Goal: Communication & Community: Answer question/provide support

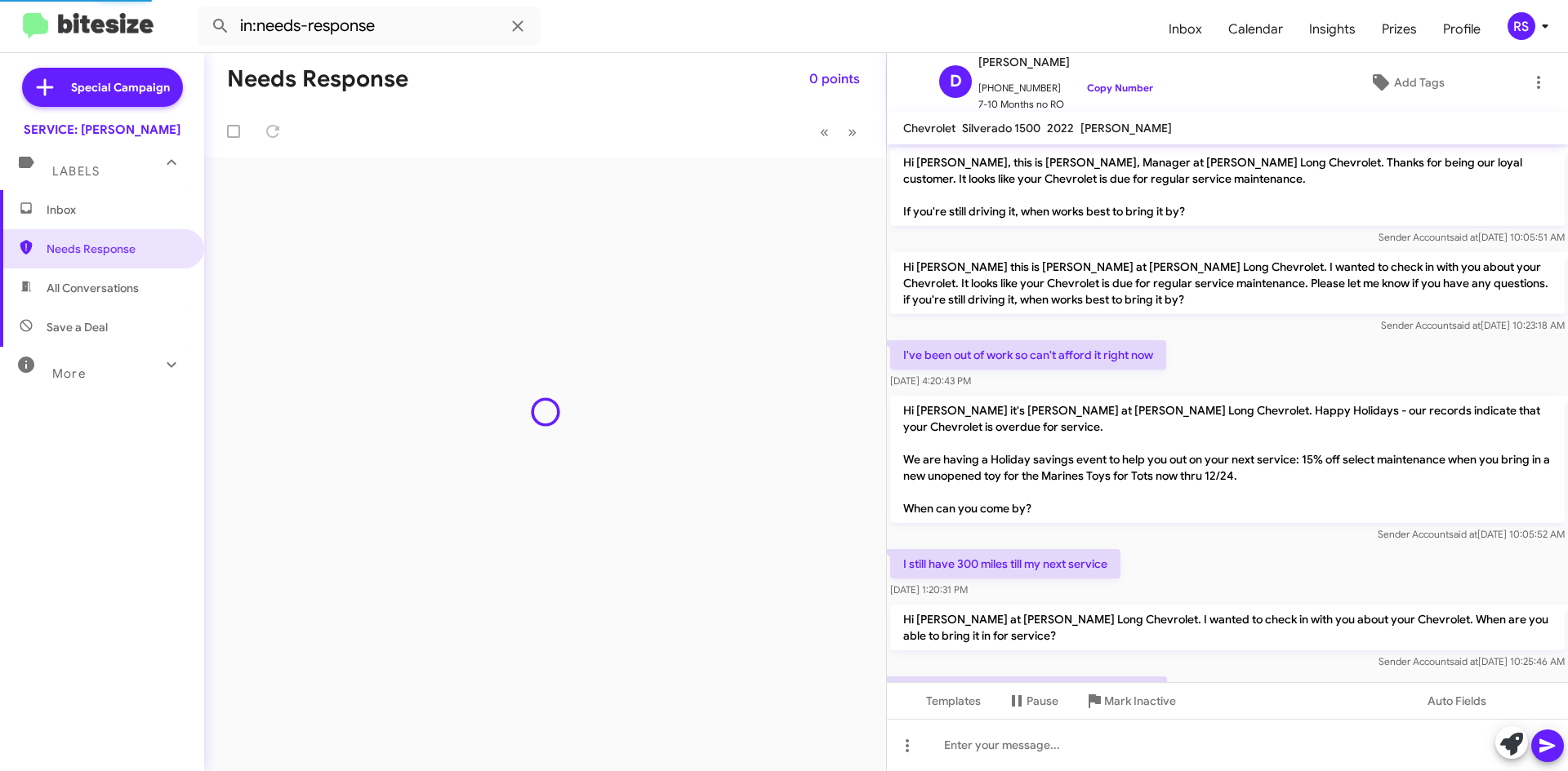
scroll to position [1086, 0]
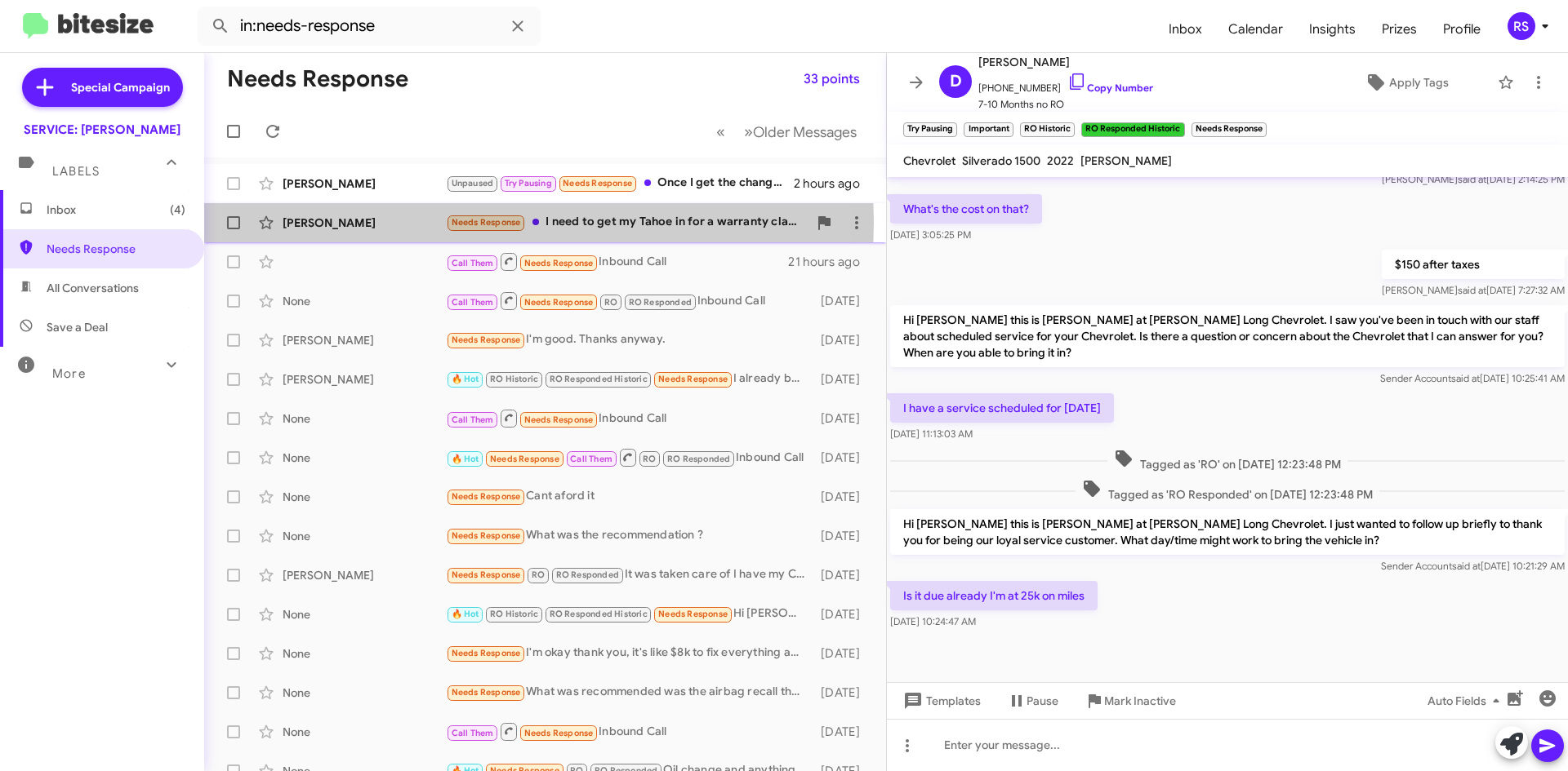
click at [343, 222] on div "[PERSON_NAME]" at bounding box center [364, 223] width 163 height 17
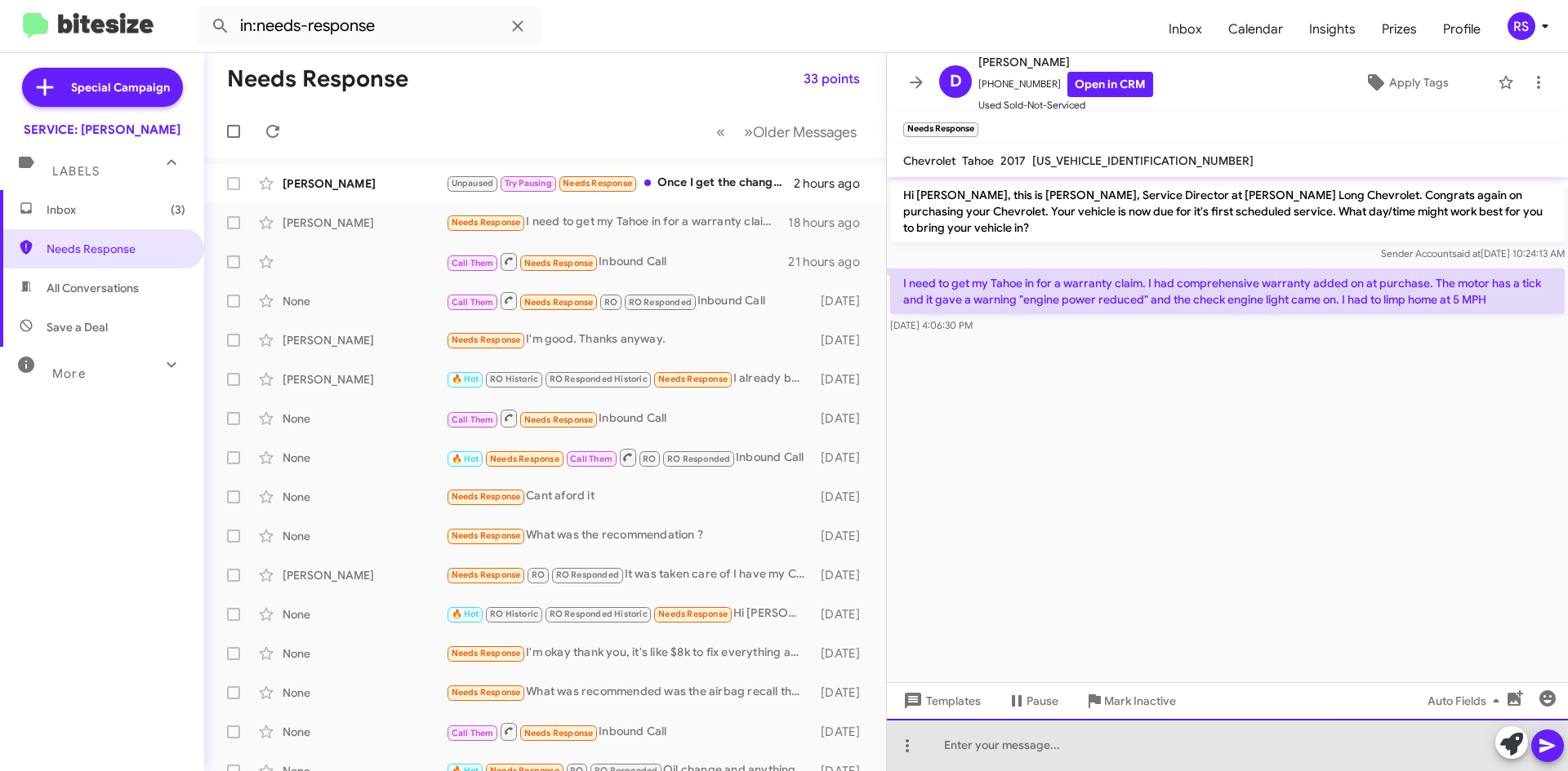
click at [1144, 751] on div at bounding box center [1227, 744] width 681 height 52
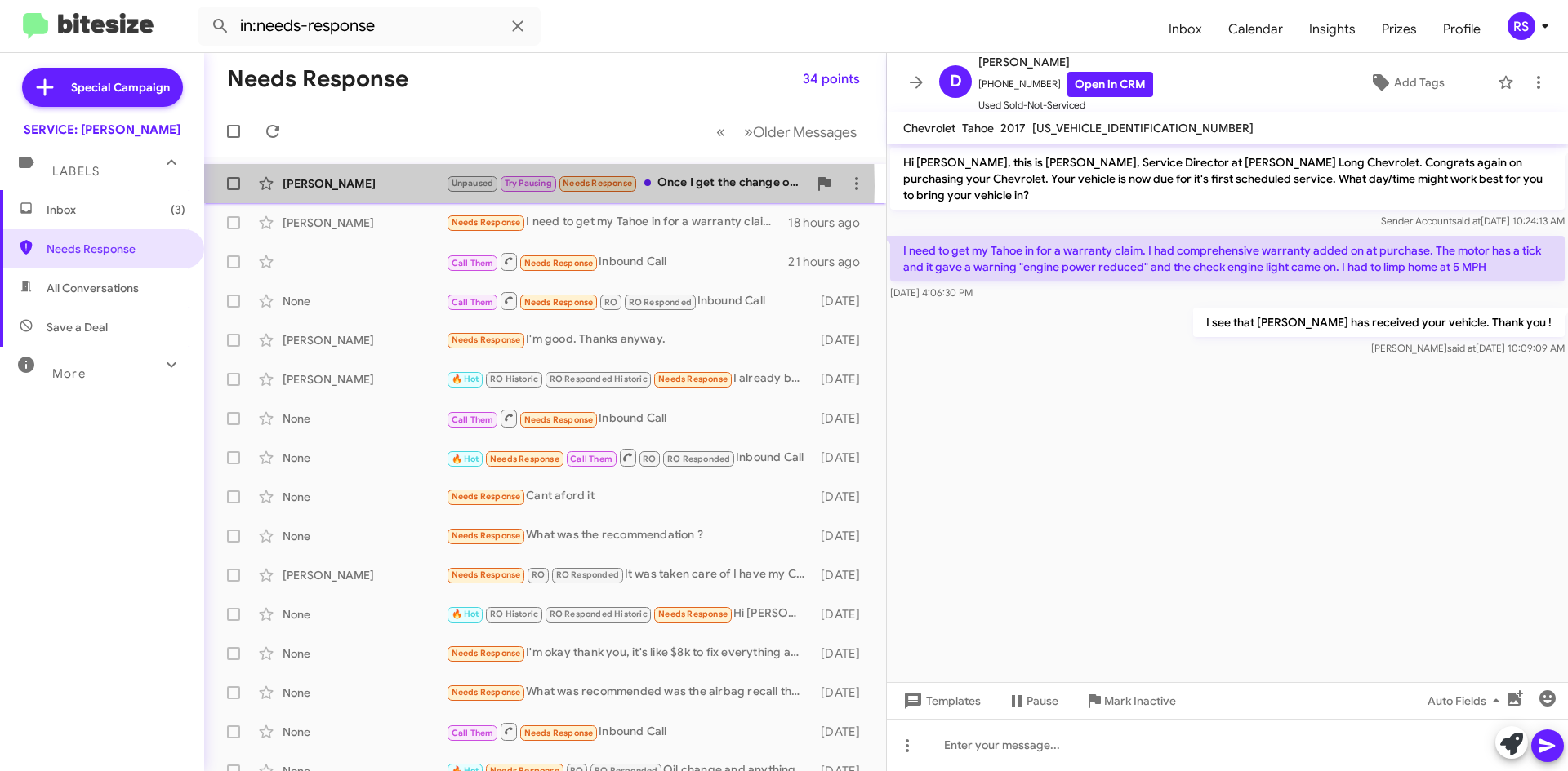
click at [328, 186] on div "[PERSON_NAME]" at bounding box center [364, 184] width 163 height 17
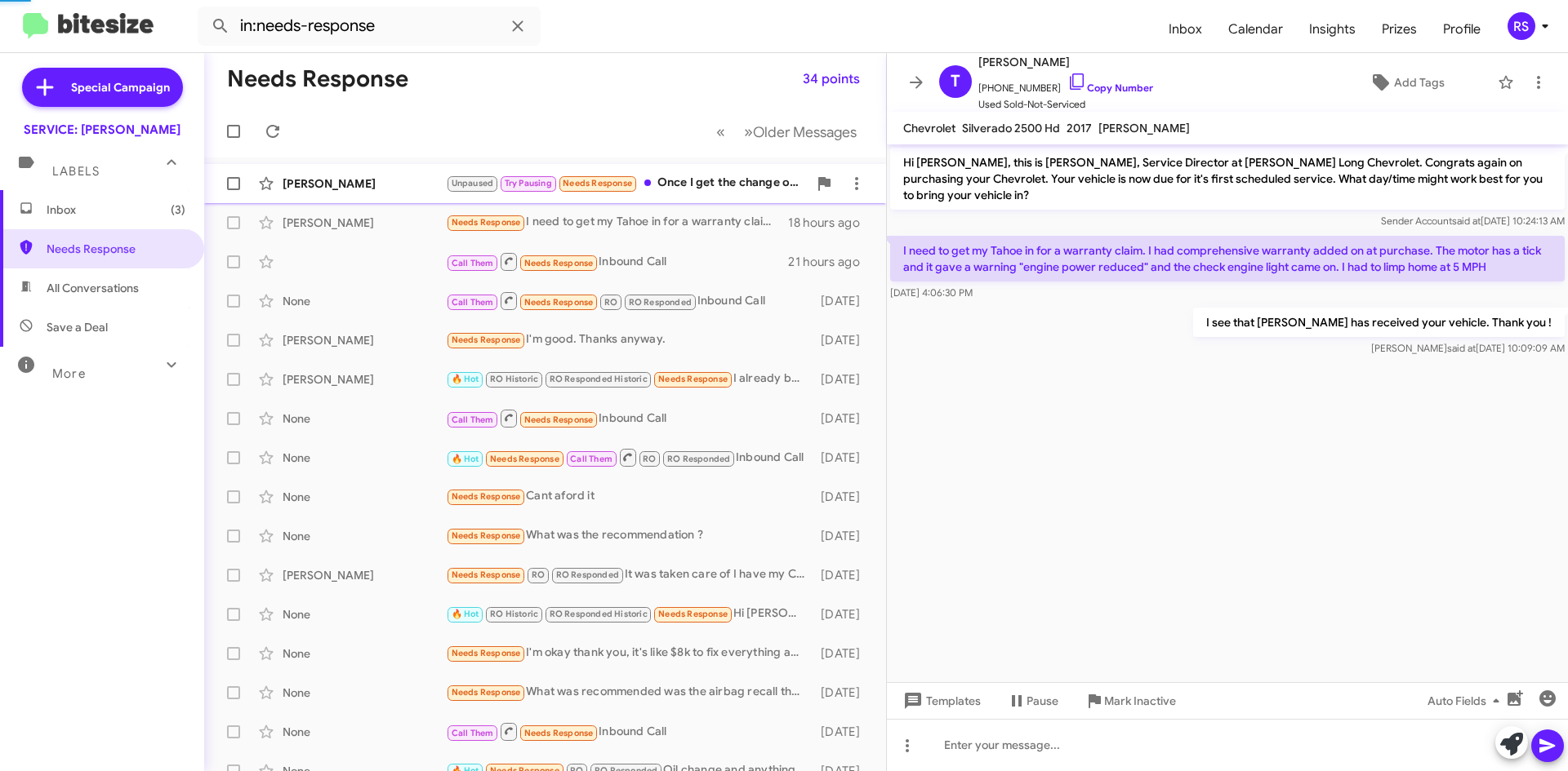
scroll to position [1269, 0]
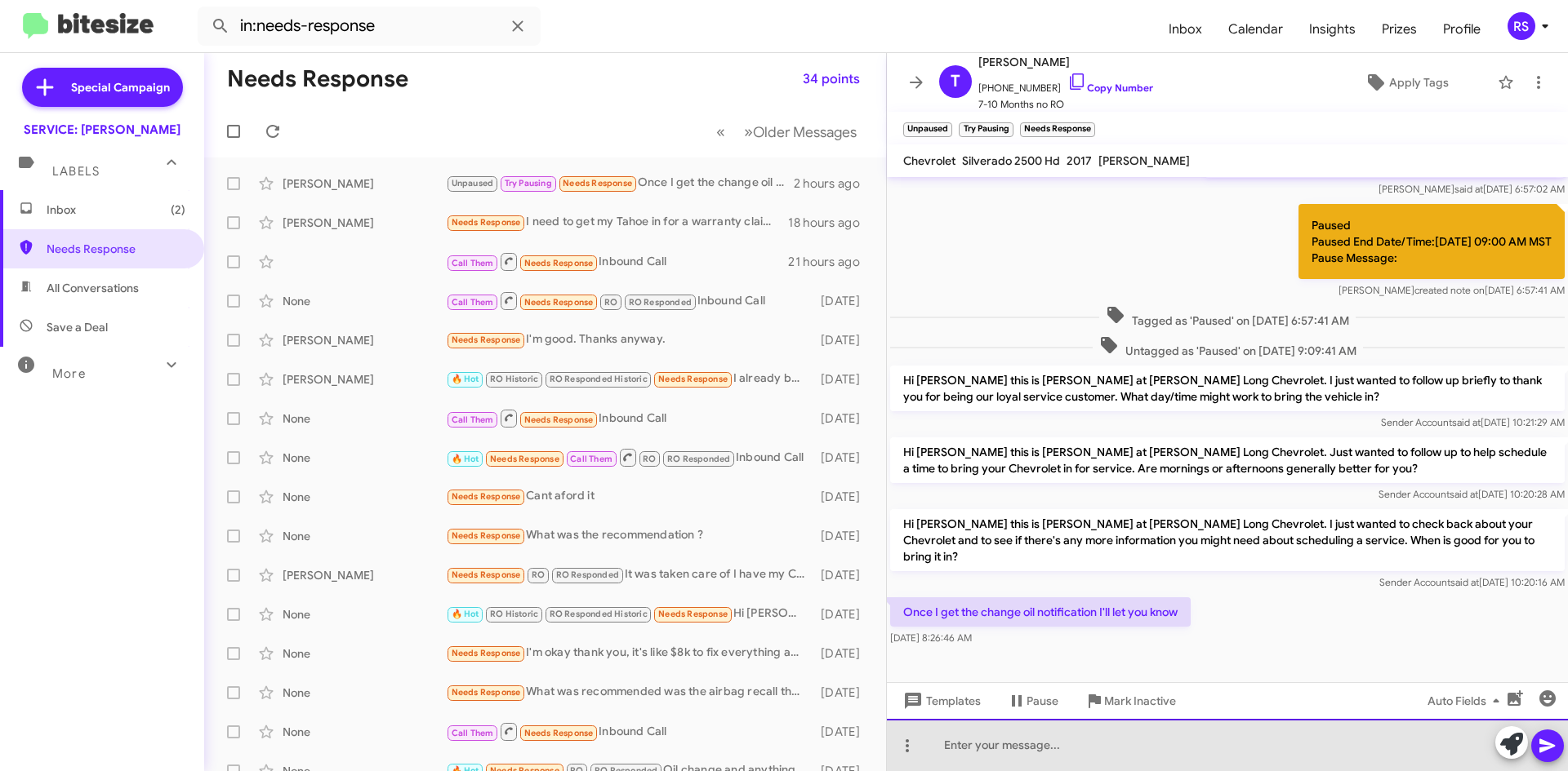
click at [1035, 747] on div at bounding box center [1227, 744] width 681 height 52
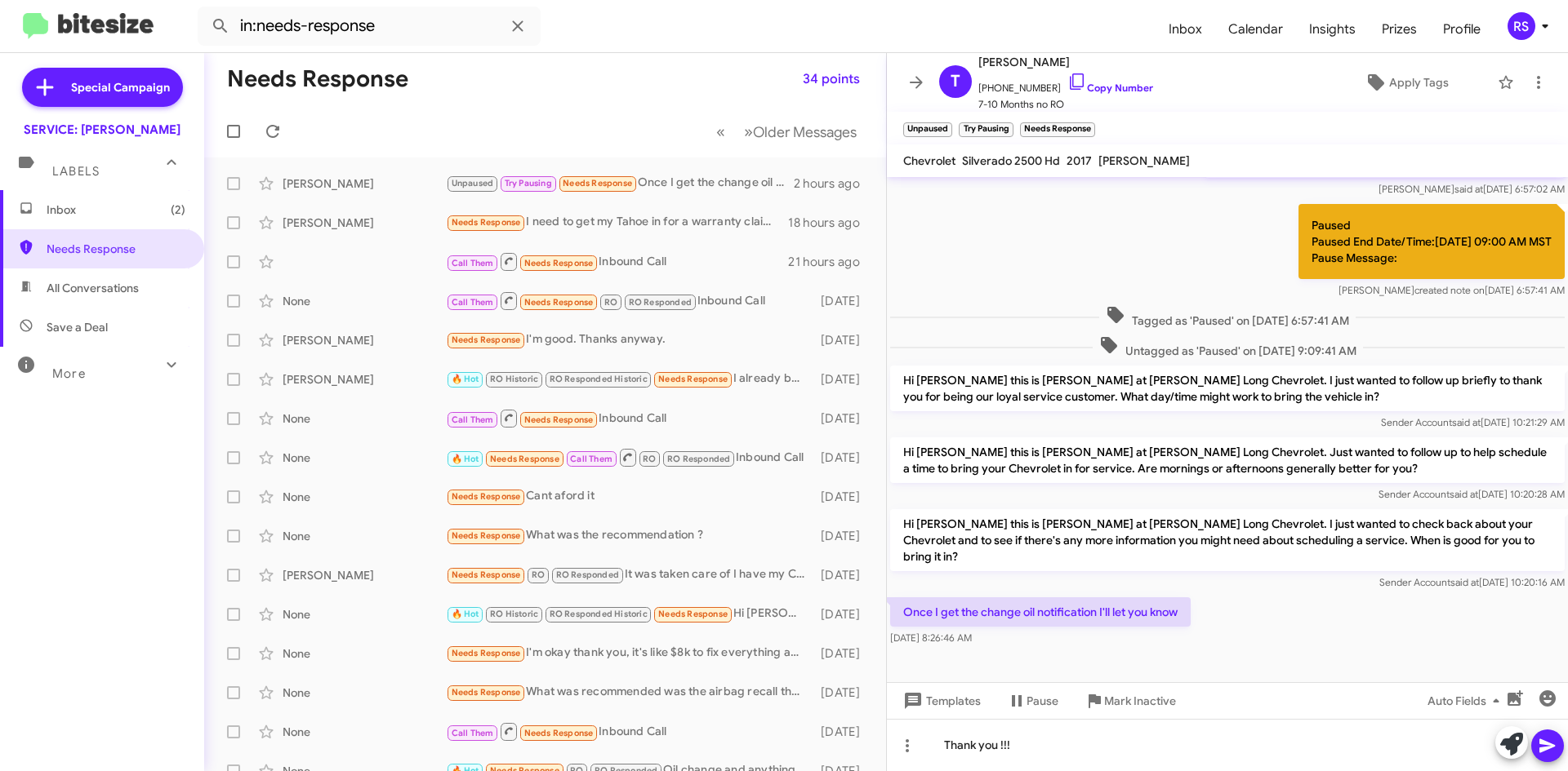
drag, startPoint x: 1544, startPoint y: 742, endPoint x: 1504, endPoint y: 718, distance: 46.6
click at [1544, 742] on icon at bounding box center [1547, 746] width 20 height 20
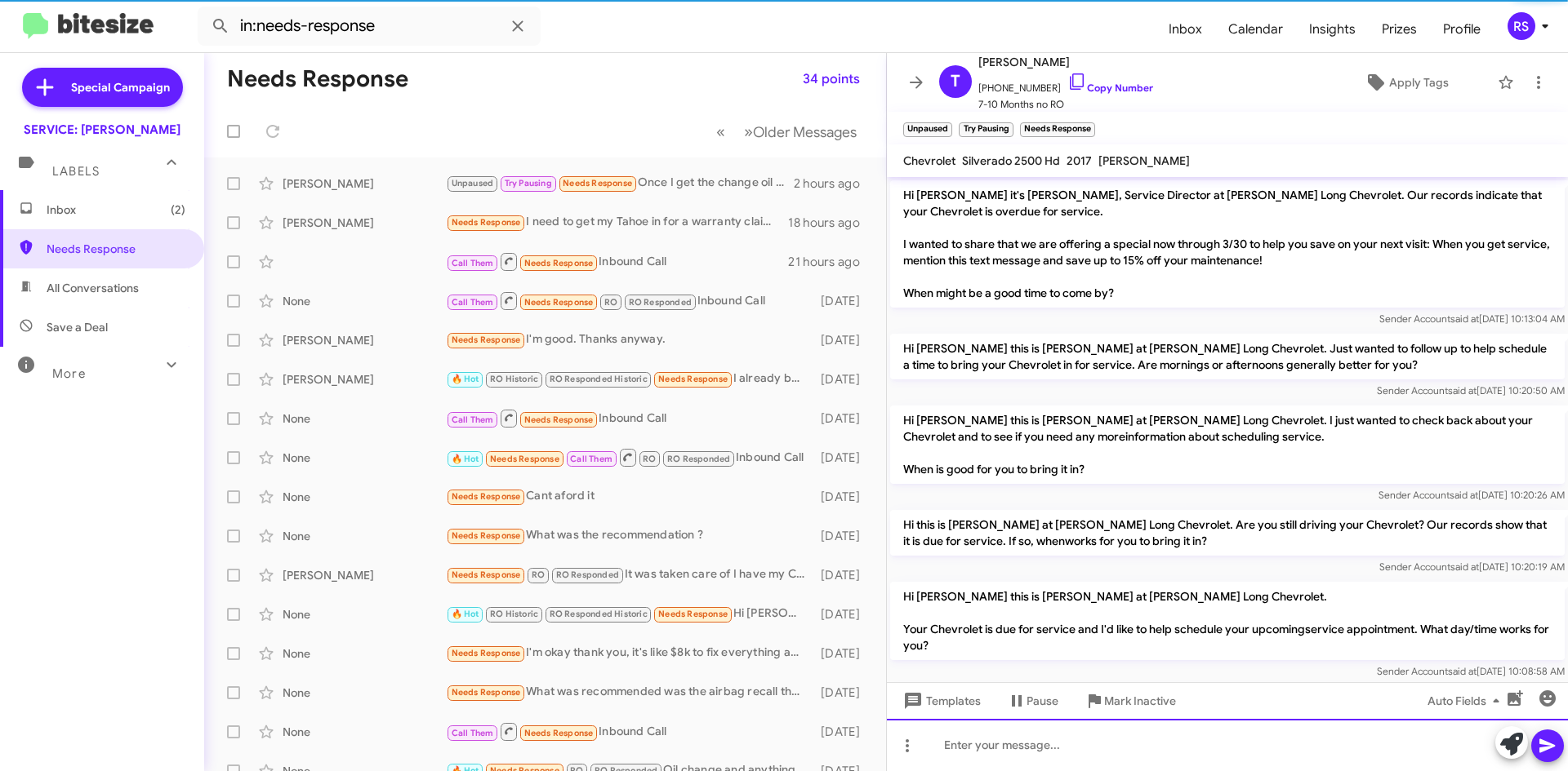
scroll to position [82, 0]
